Goal: Task Accomplishment & Management: Complete application form

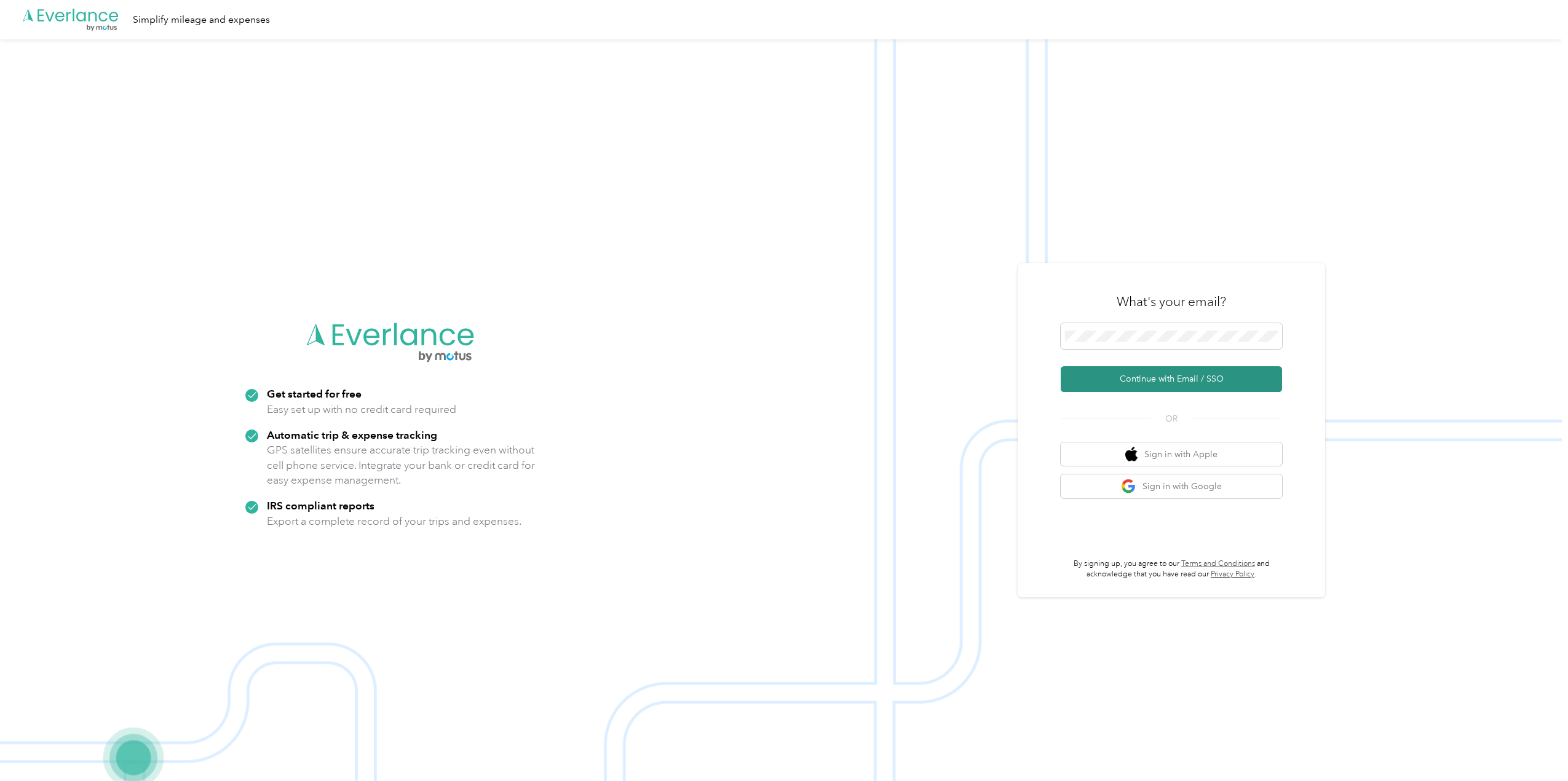
click at [1168, 371] on button "Continue with Email / SSO" at bounding box center [1171, 379] width 221 height 26
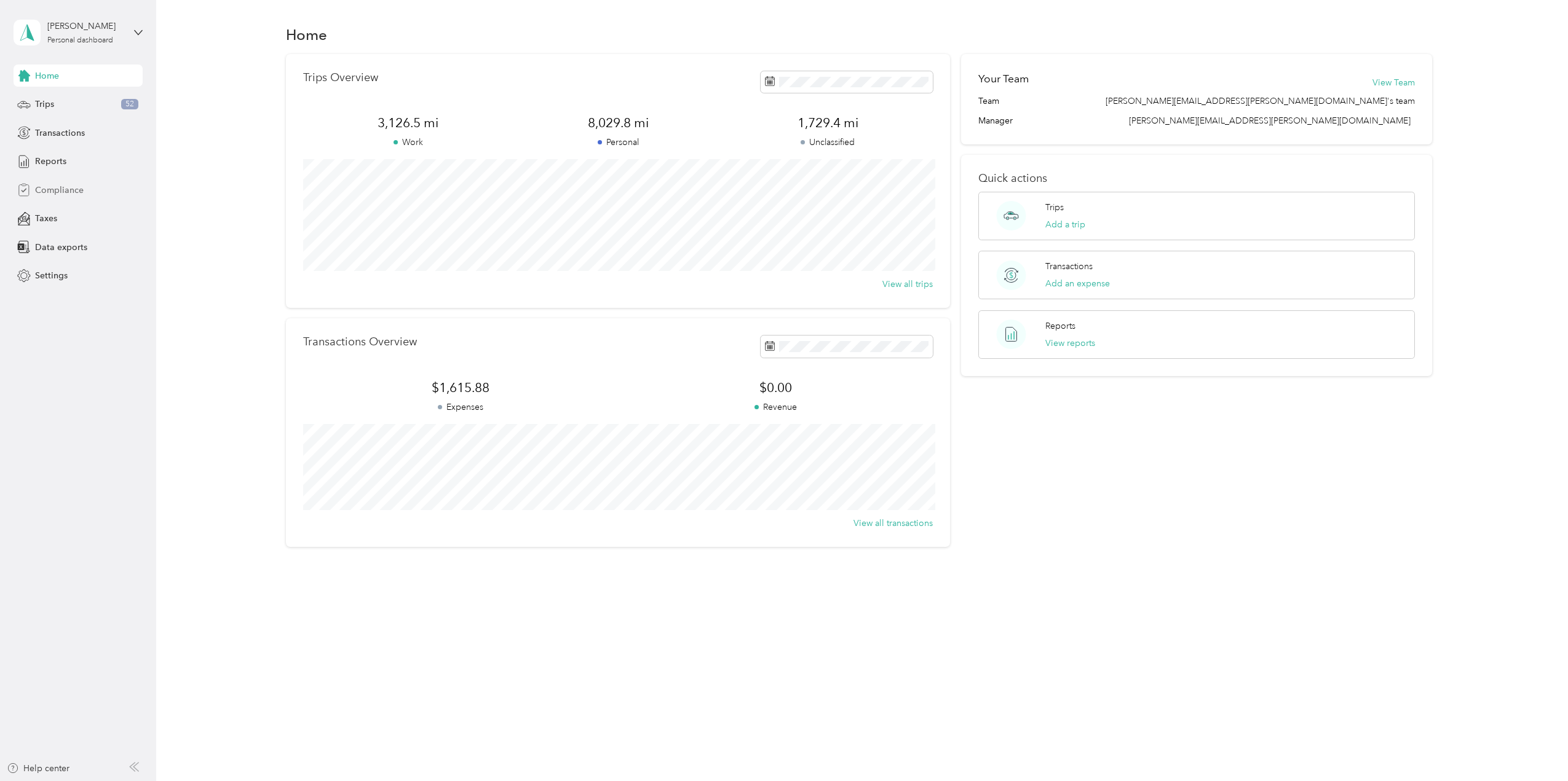
click at [65, 189] on span "Compliance" at bounding box center [60, 190] width 49 height 13
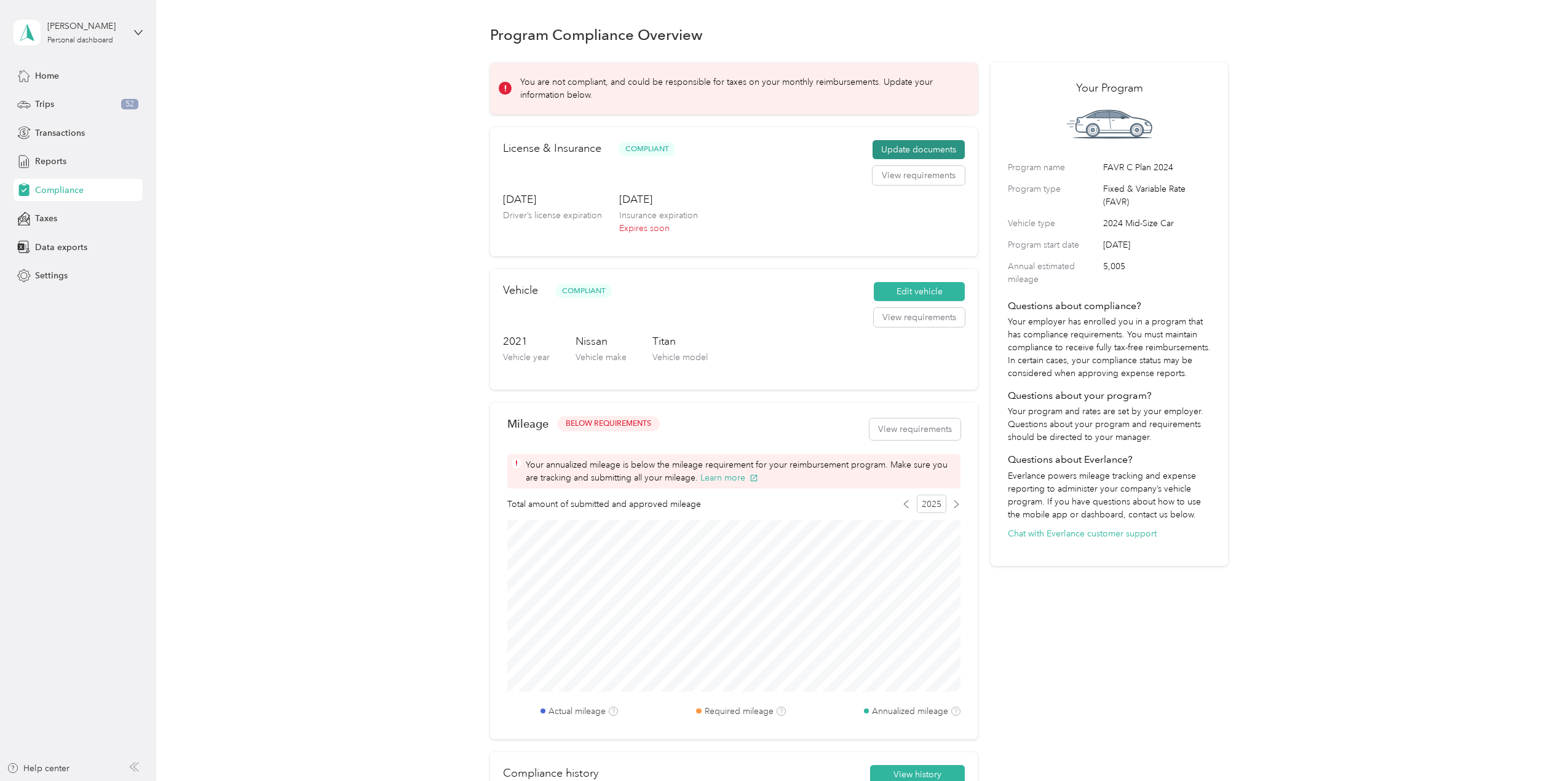
click at [908, 150] on button "Update documents" at bounding box center [919, 149] width 92 height 19
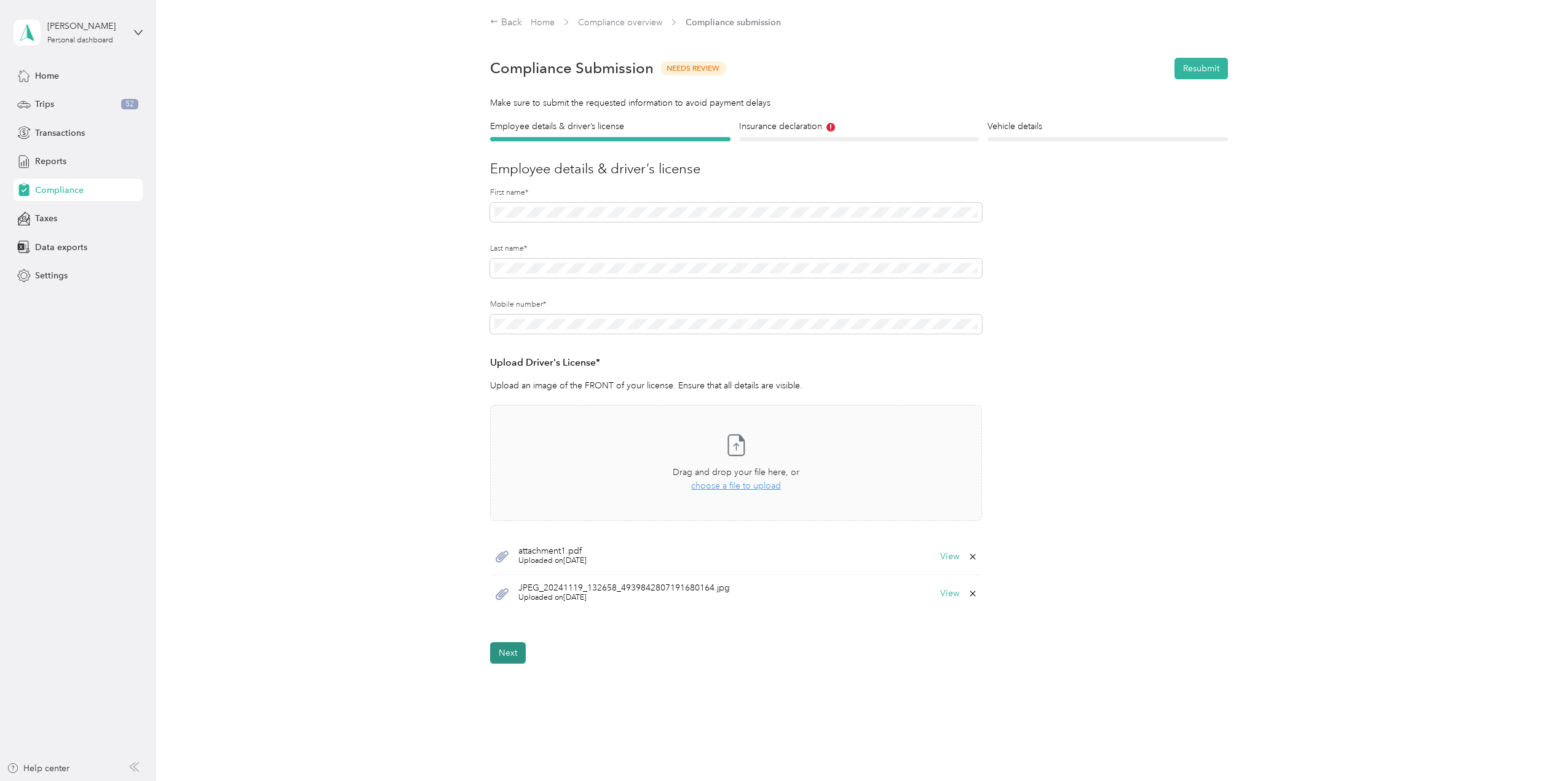
click at [505, 655] on button "Next" at bounding box center [508, 653] width 36 height 22
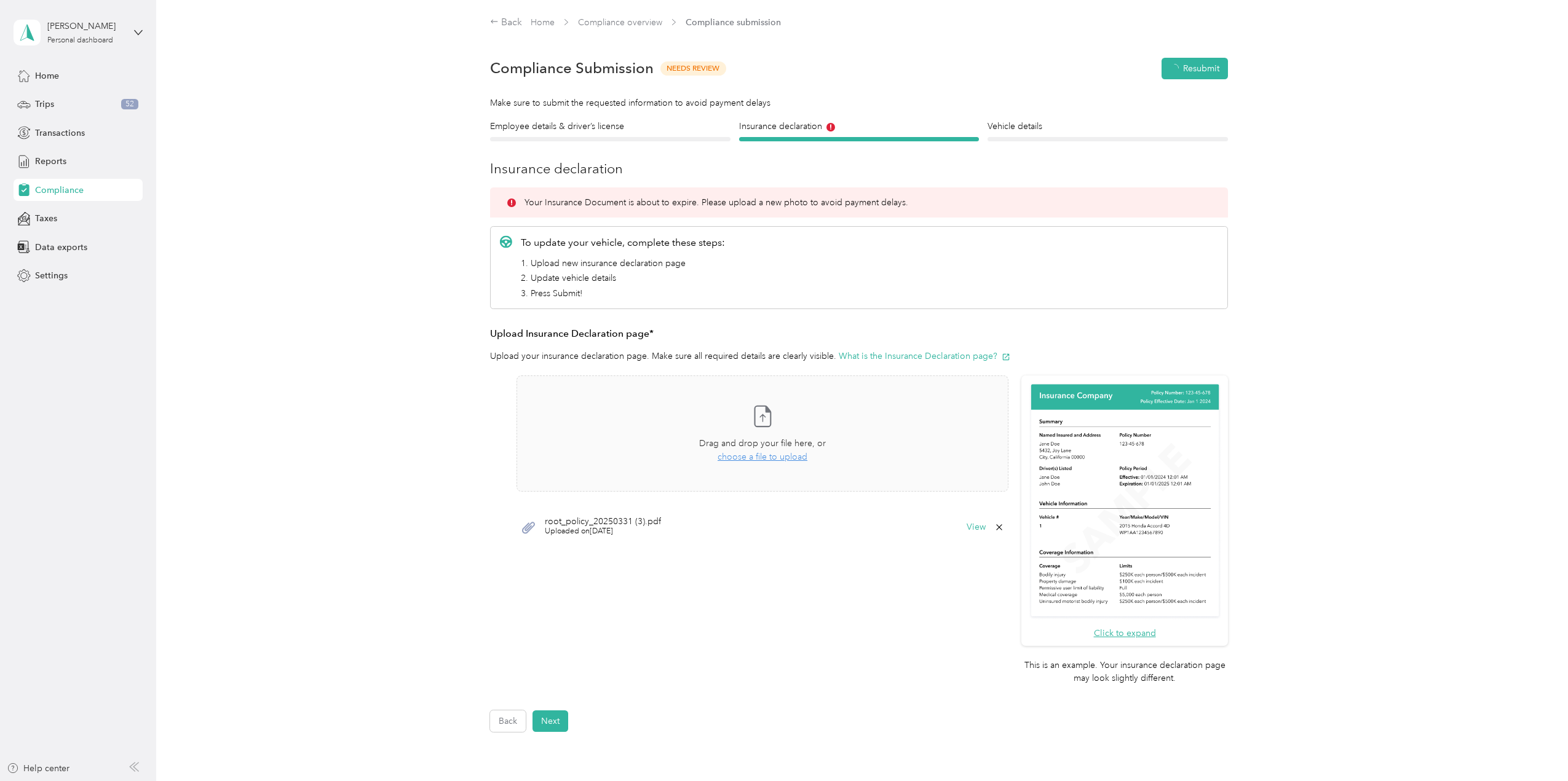
scroll to position [15, 0]
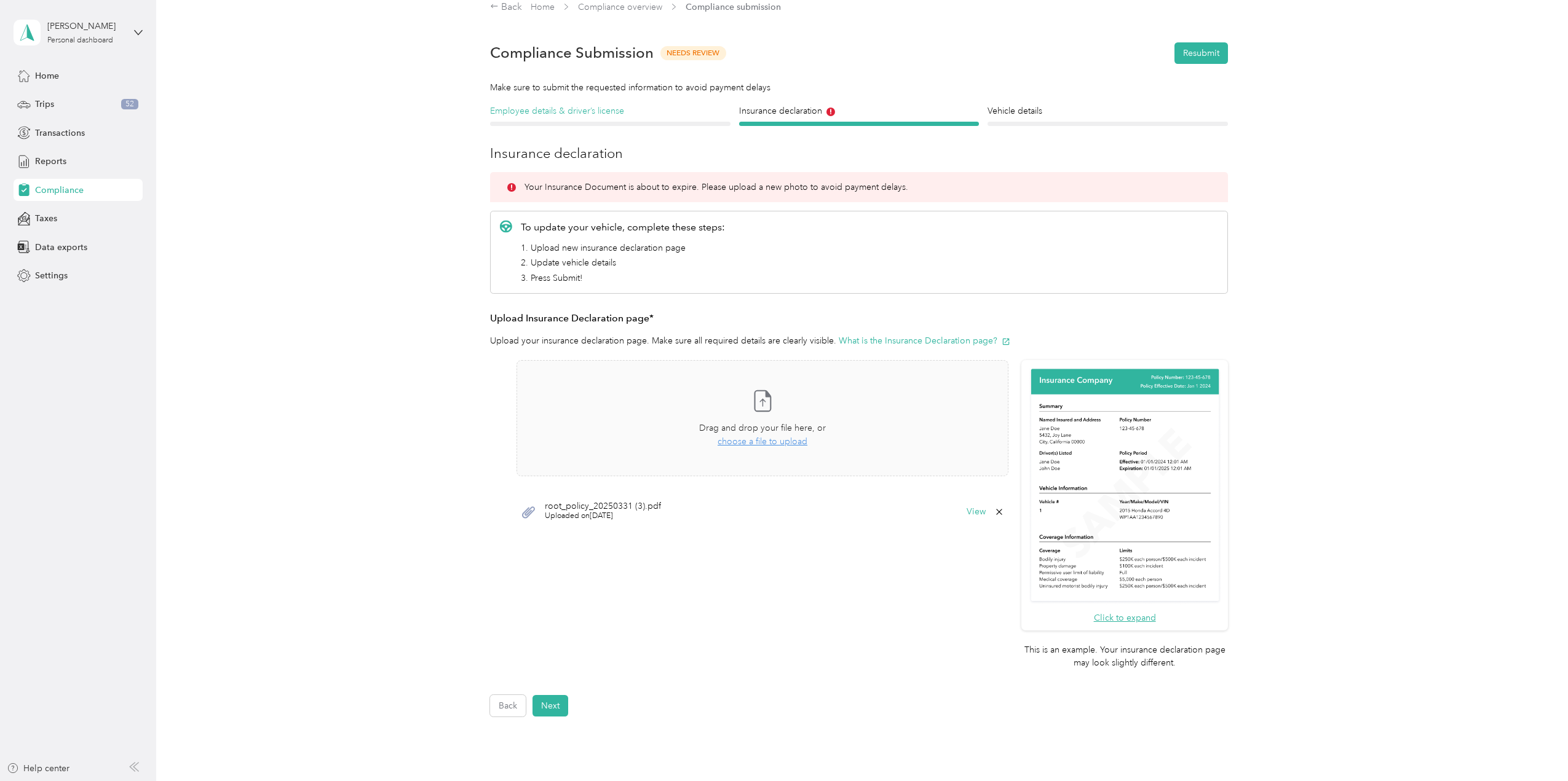
click at [541, 113] on h4 "Employee details & driver’s license" at bounding box center [610, 111] width 240 height 13
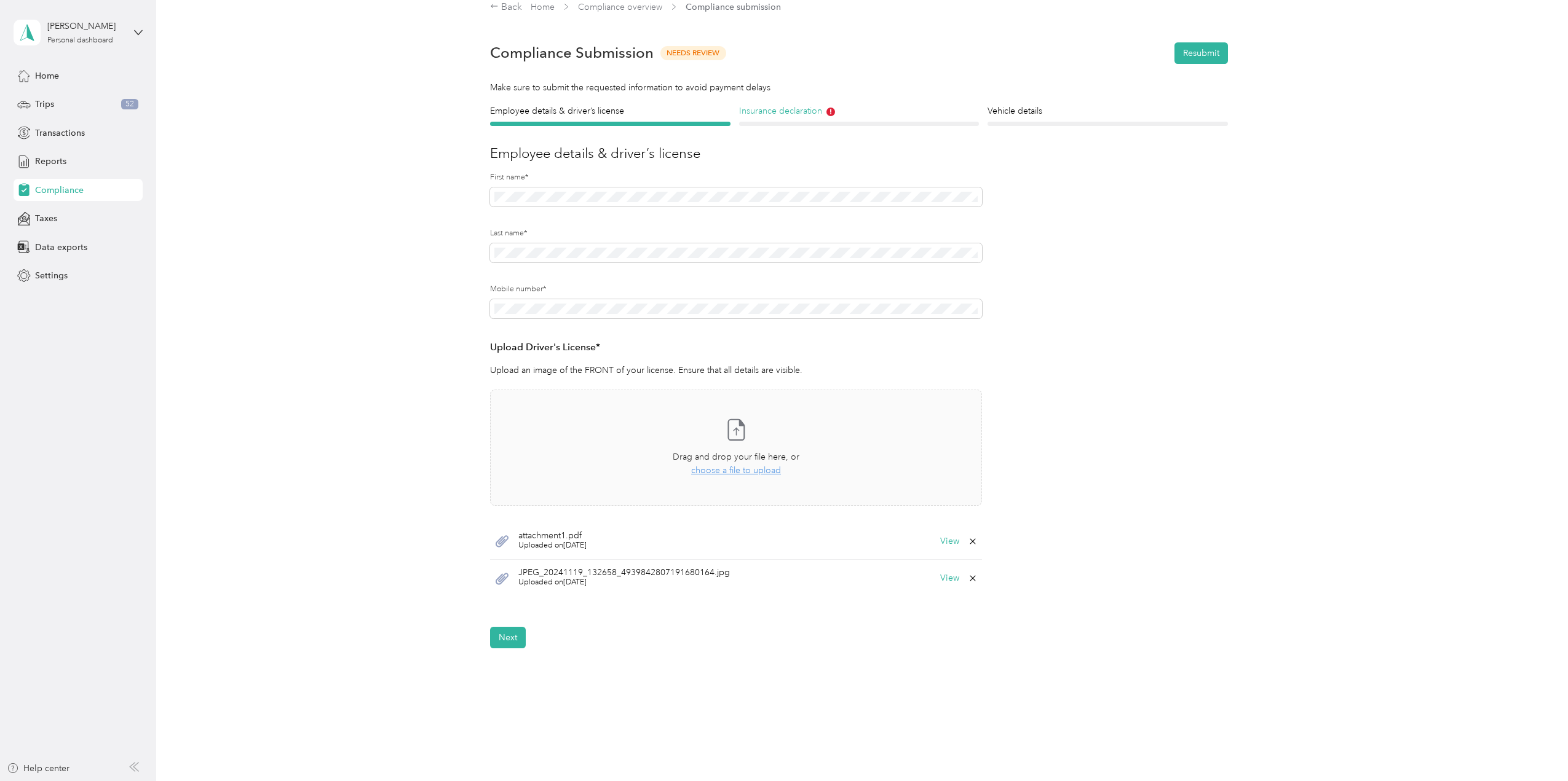
click at [814, 113] on h4 "Insurance declaration" at bounding box center [859, 111] width 240 height 13
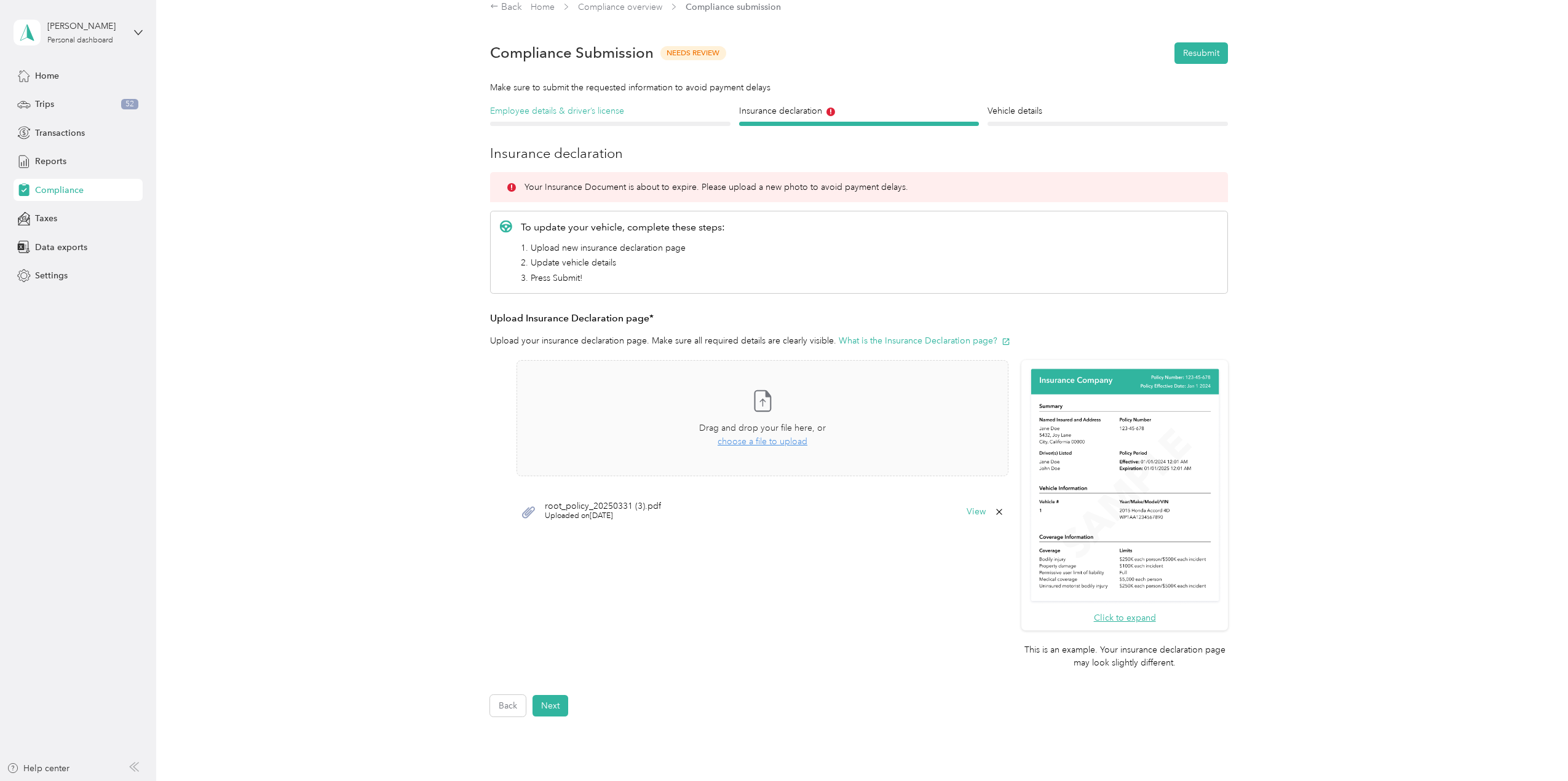
click at [536, 111] on h4 "Employee details & driver’s license" at bounding box center [610, 111] width 240 height 13
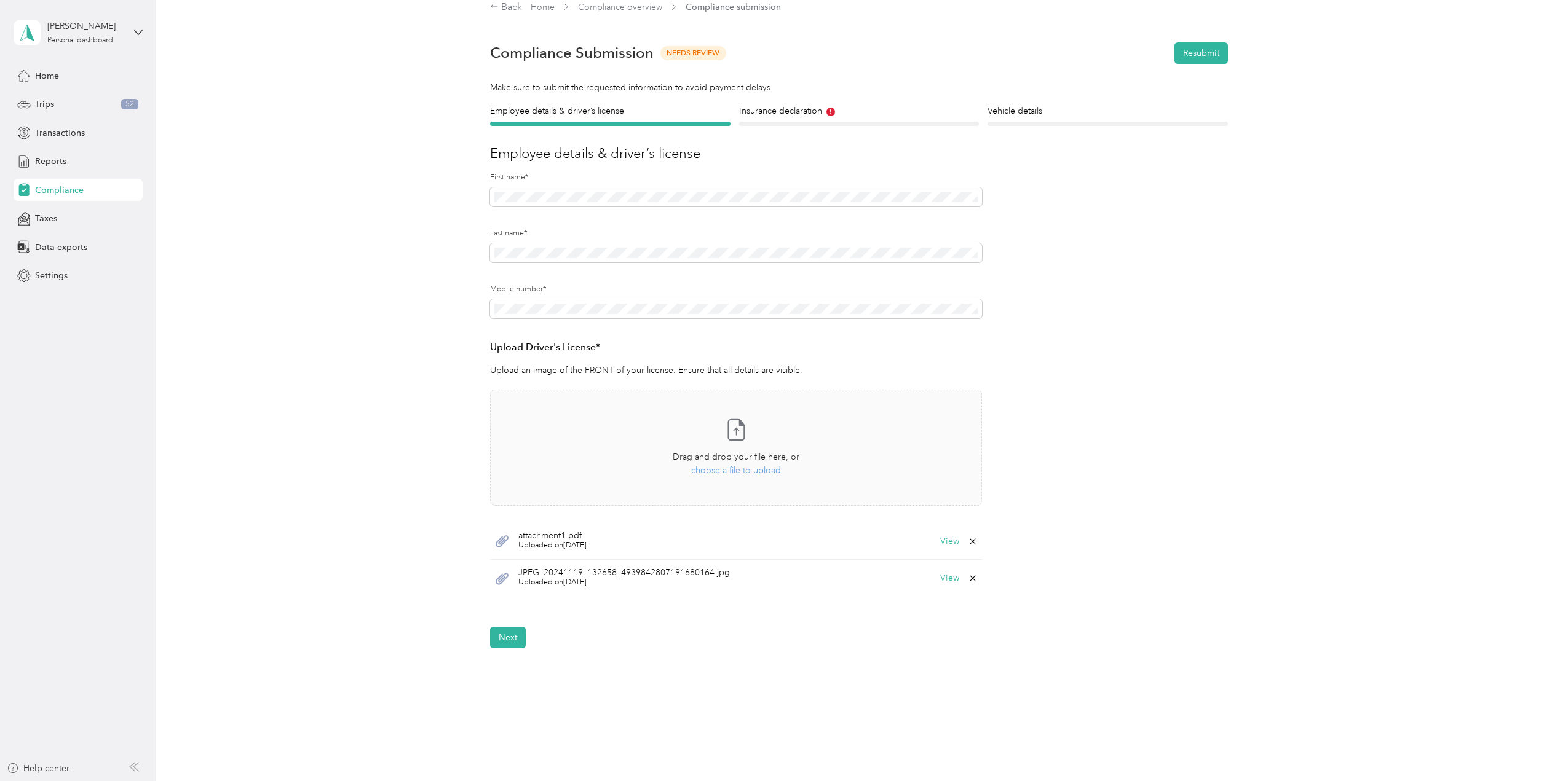
click at [974, 542] on icon at bounding box center [973, 542] width 10 height 10
click at [945, 550] on button "Yes" at bounding box center [940, 550] width 24 height 19
click at [866, 116] on h4 "Insurance declaration" at bounding box center [859, 111] width 240 height 13
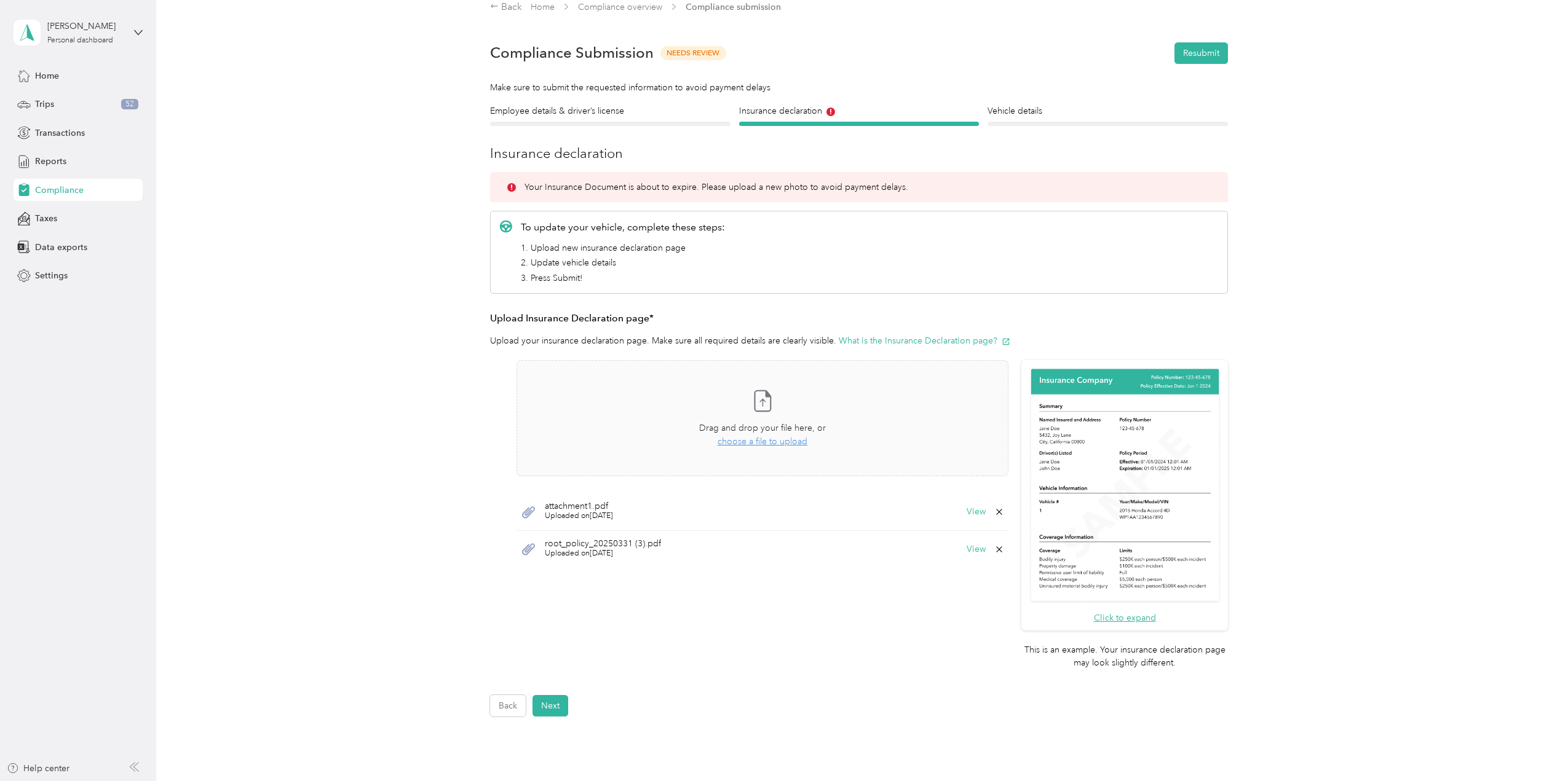
click at [1032, 119] on div "Vehicle details Vehicle" at bounding box center [1108, 115] width 240 height 22
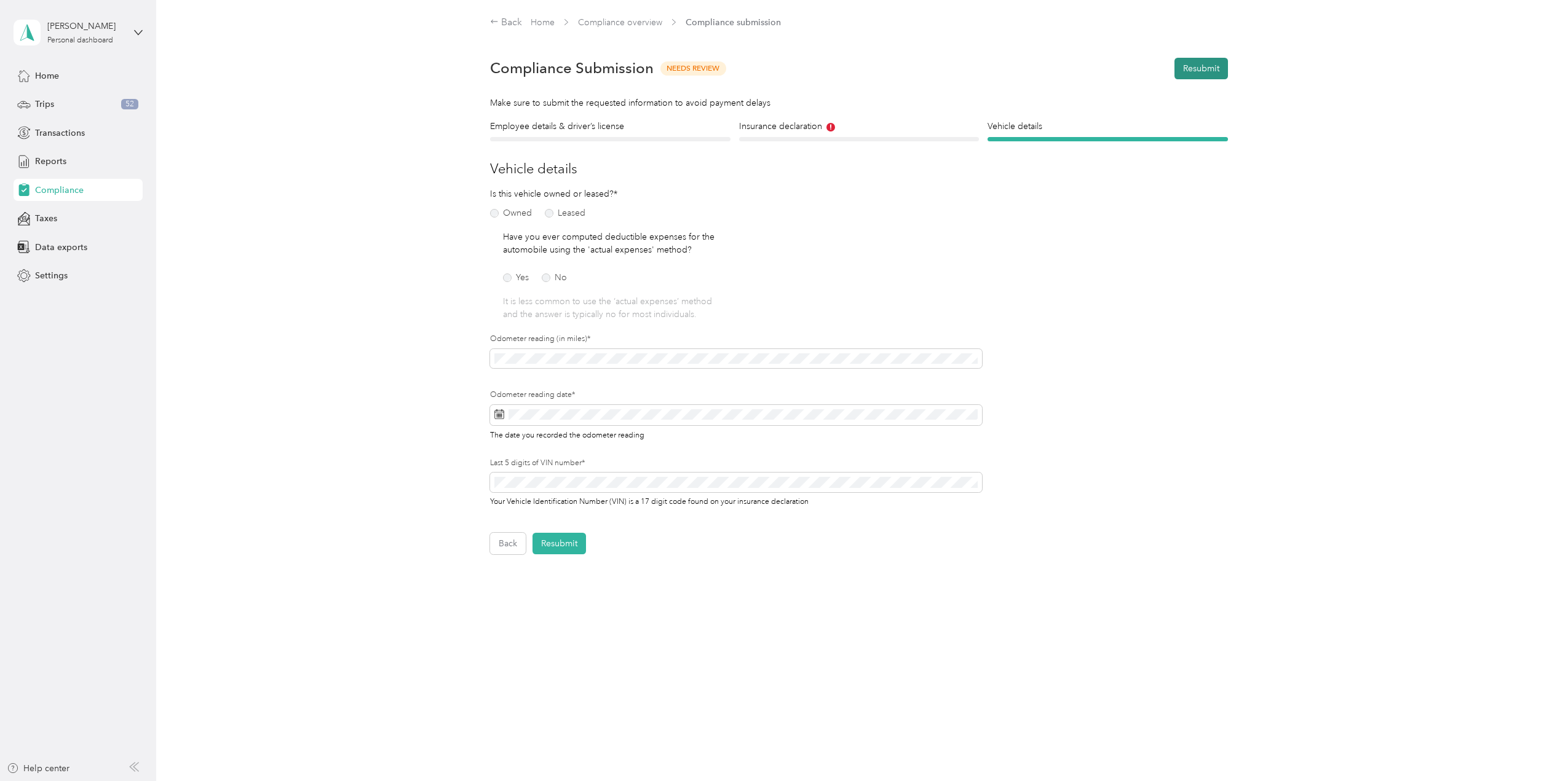
click at [1206, 72] on button "Resubmit" at bounding box center [1201, 68] width 53 height 22
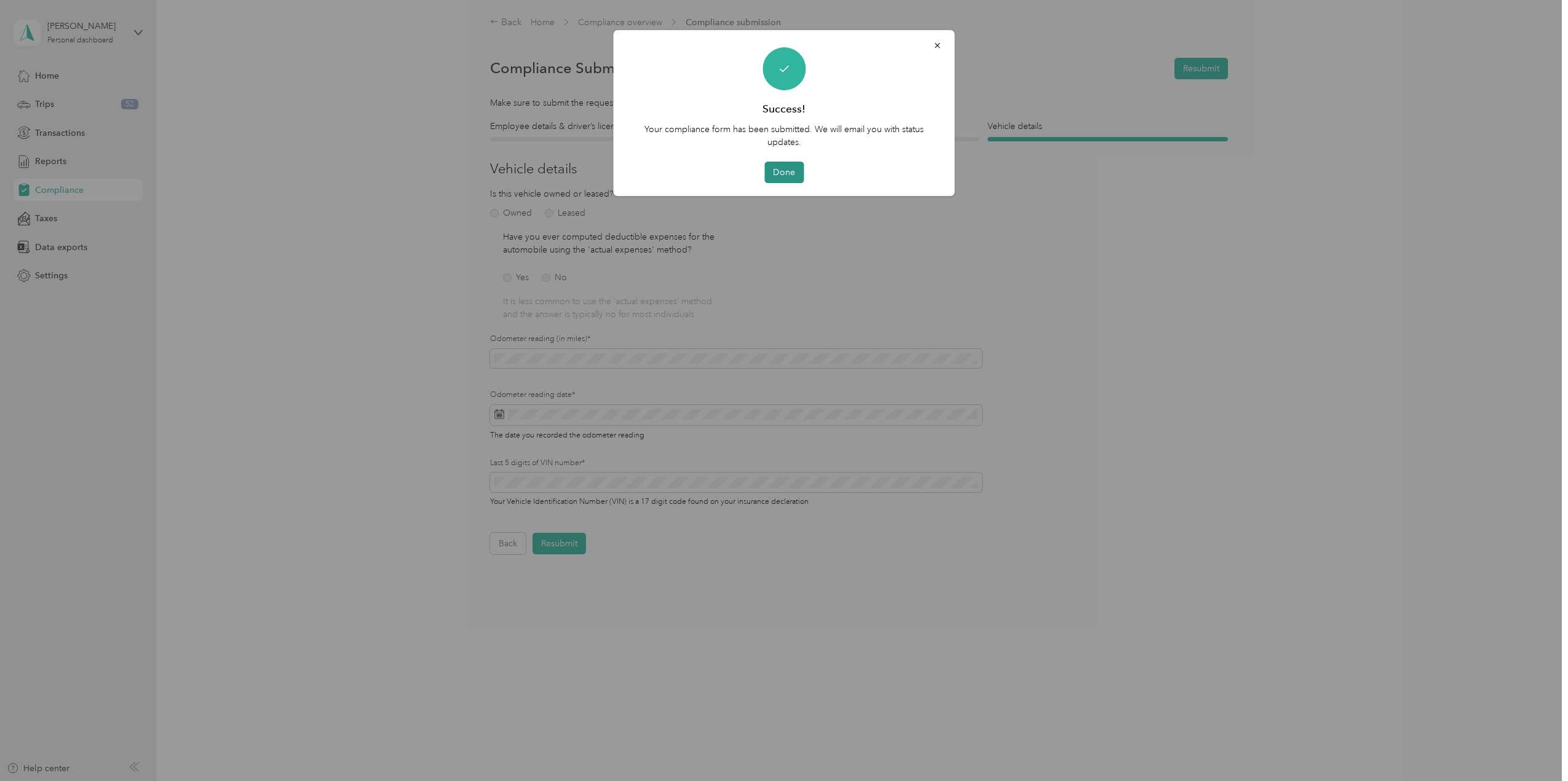
click at [797, 172] on button "Done" at bounding box center [784, 172] width 40 height 22
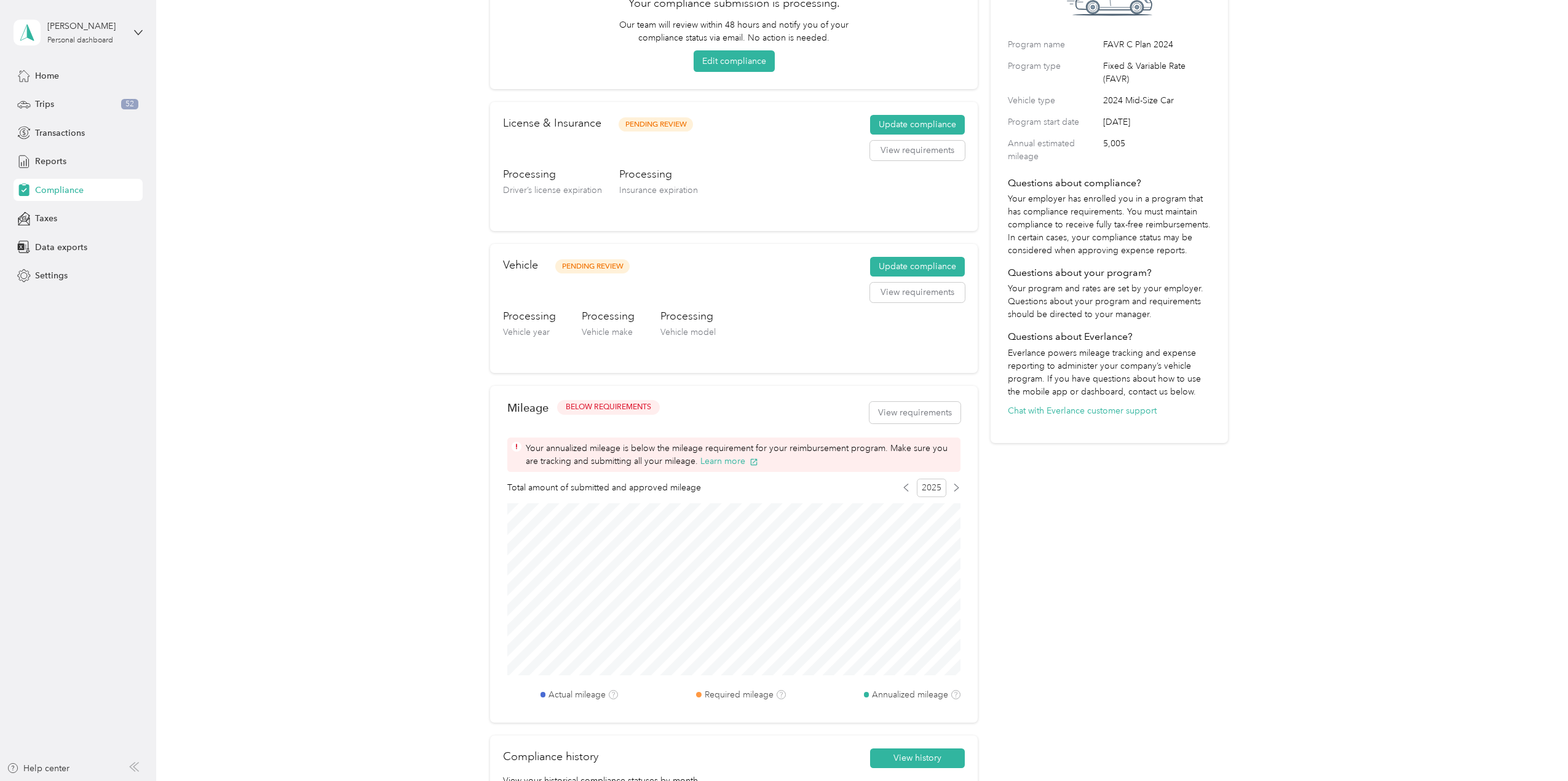
scroll to position [143, 0]
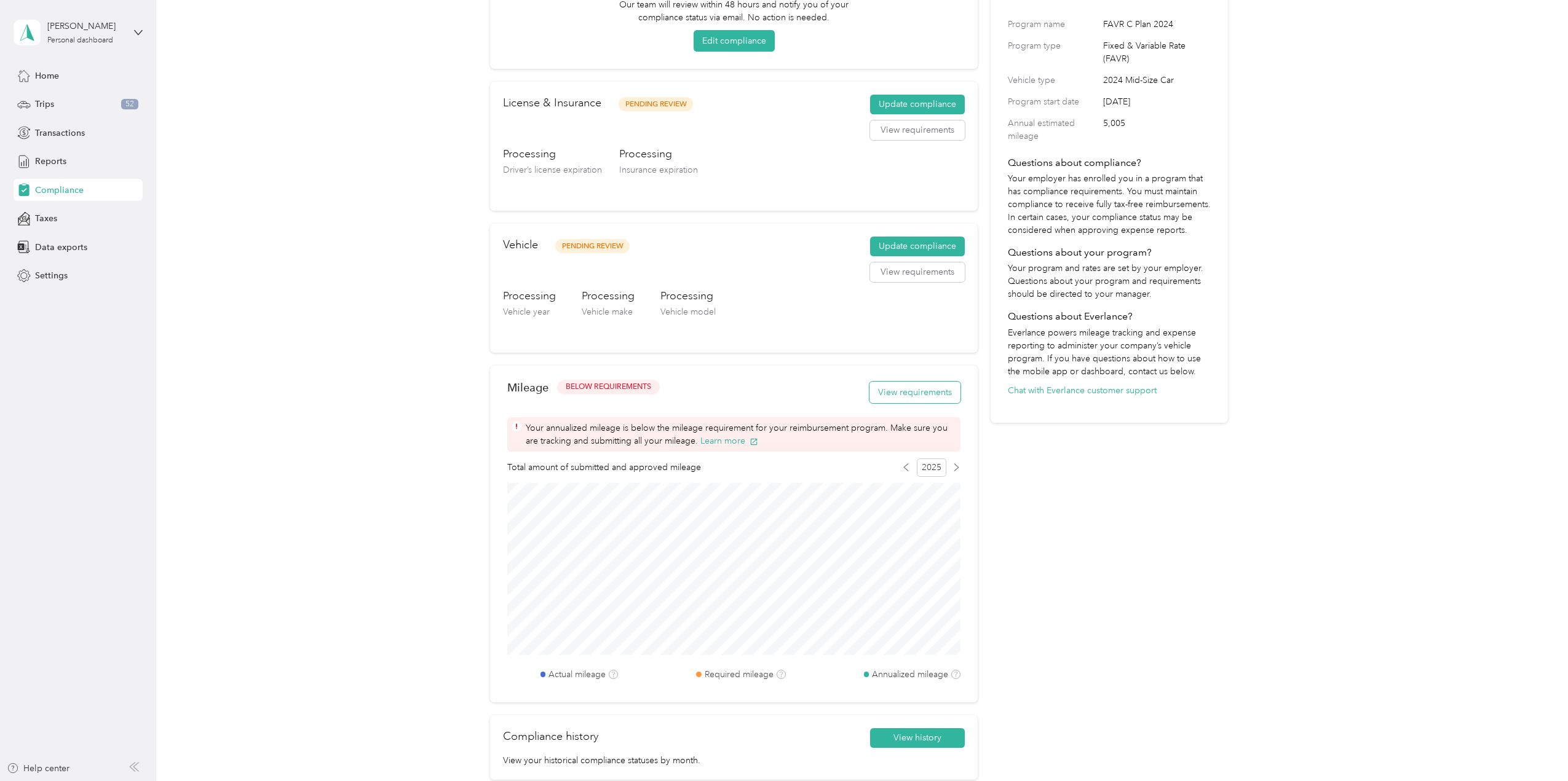
click at [907, 384] on button "View requirements" at bounding box center [914, 392] width 91 height 22
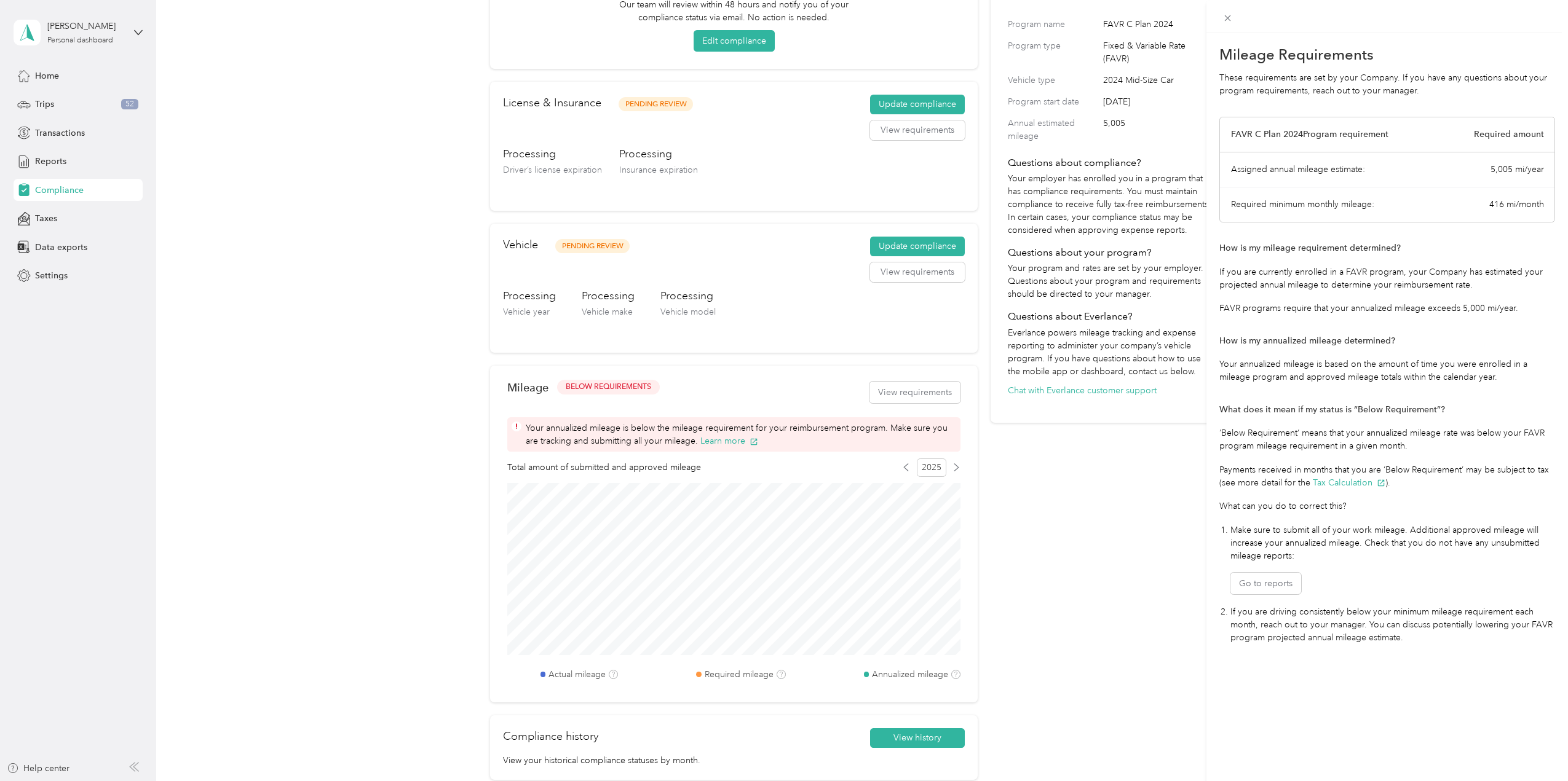
click at [1069, 504] on div "Mileage Requirements These requirements are set by your Company. If you have an…" at bounding box center [784, 390] width 1568 height 781
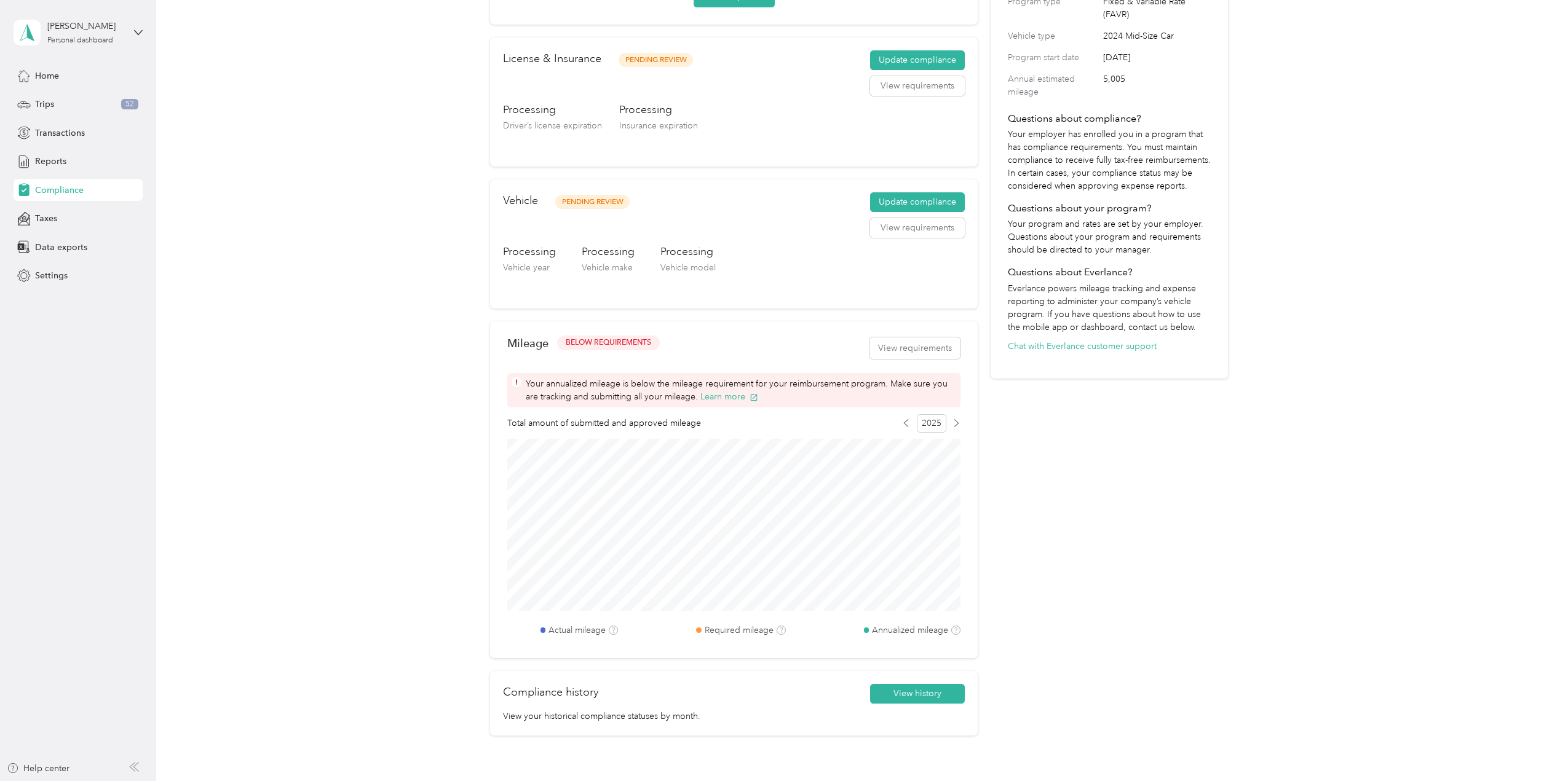
scroll to position [0, 0]
